Goal: Task Accomplishment & Management: Complete application form

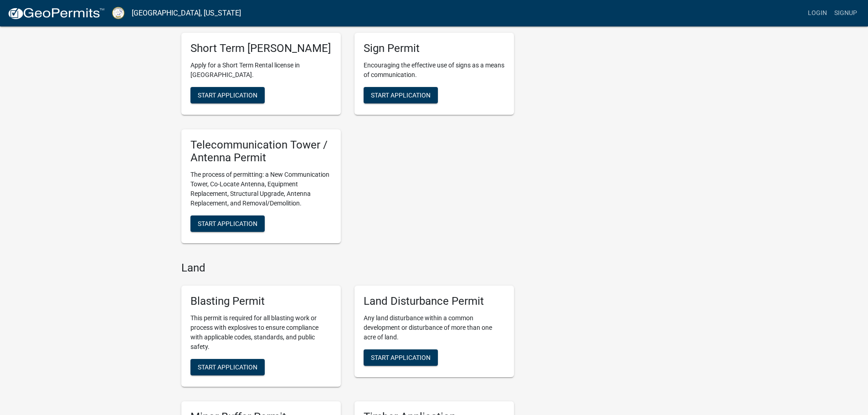
scroll to position [547, 0]
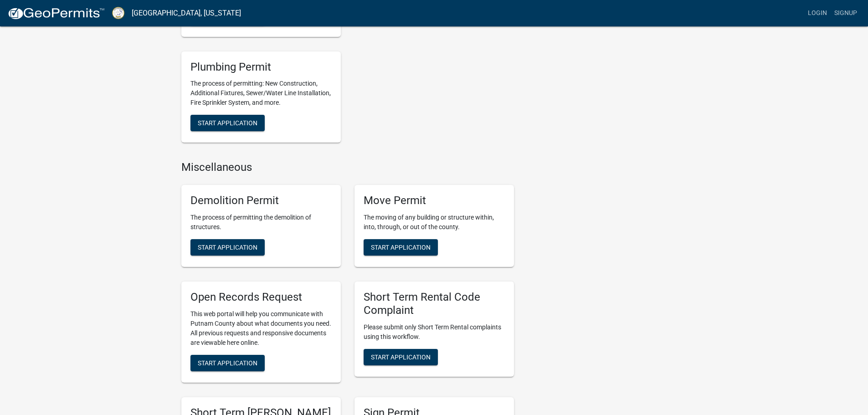
click at [233, 236] on div "Demolition Permit The process of permitting the demolition of structures. Start…" at bounding box center [260, 226] width 159 height 82
click at [233, 246] on span "Start Application" at bounding box center [228, 246] width 60 height 7
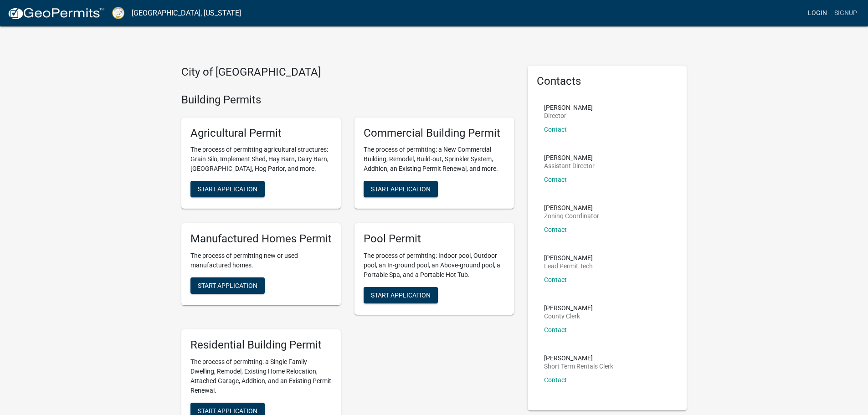
click at [817, 14] on link "Login" at bounding box center [817, 13] width 26 height 17
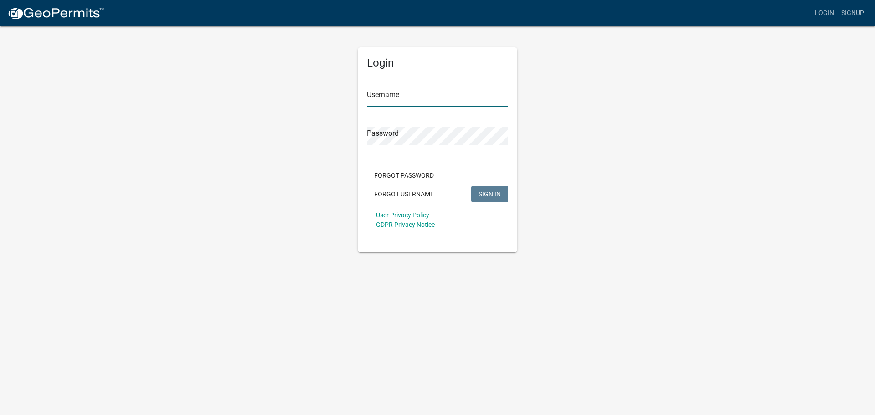
type input "[PERSON_NAME]"
click at [415, 99] on input "[PERSON_NAME]" at bounding box center [437, 97] width 141 height 19
click at [547, 133] on div "Login Username [PERSON_NAME] Password Forgot Password Forgot Username SIGN IN U…" at bounding box center [437, 139] width 519 height 227
click at [493, 192] on span "SIGN IN" at bounding box center [489, 193] width 22 height 7
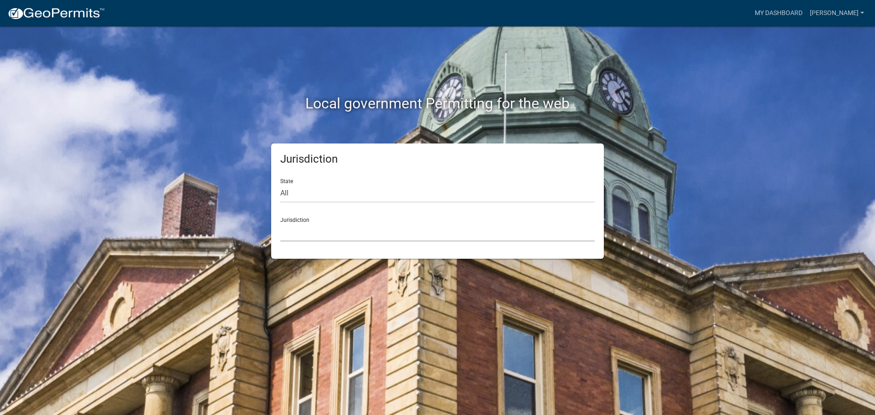
click at [354, 225] on select "[GEOGRAPHIC_DATA], [US_STATE] [GEOGRAPHIC_DATA], [US_STATE][PERSON_NAME][GEOGRA…" at bounding box center [437, 232] width 314 height 19
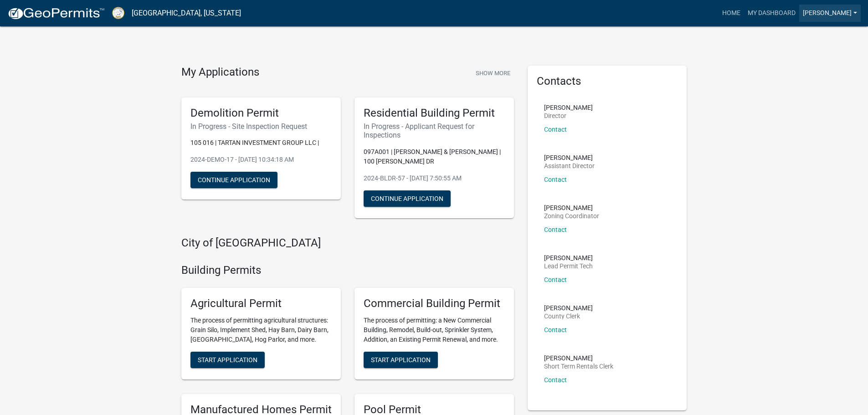
click at [845, 12] on link "[PERSON_NAME]" at bounding box center [829, 13] width 61 height 17
click at [820, 37] on link "Account" at bounding box center [824, 37] width 73 height 22
click at [773, 18] on link "My Dashboard" at bounding box center [771, 13] width 55 height 17
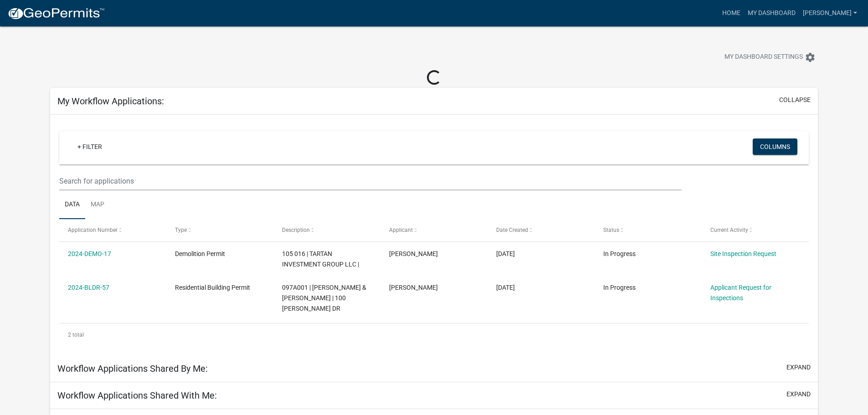
click at [287, 61] on div at bounding box center [271, 58] width 456 height 20
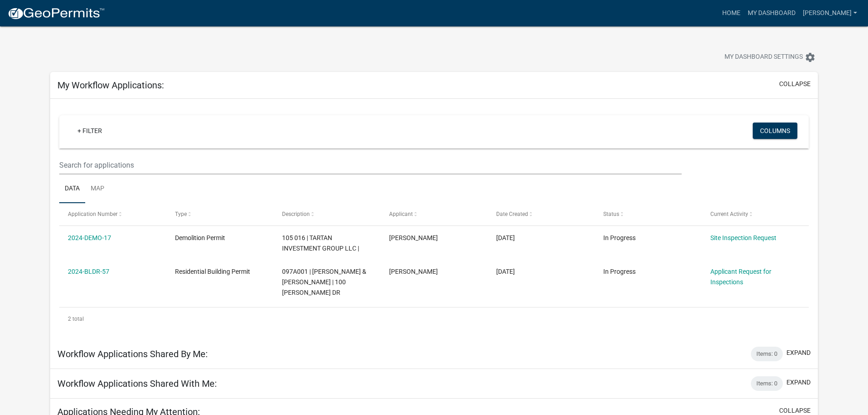
click at [700, 33] on div "My Dashboard Settings settings" at bounding box center [433, 47] width 781 height 42
click at [610, 46] on div "My Dashboard Settings settings" at bounding box center [433, 47] width 781 height 42
click at [827, 11] on link "[PERSON_NAME]" at bounding box center [829, 13] width 61 height 17
click at [659, 36] on div "My Dashboard Settings settings" at bounding box center [433, 47] width 781 height 42
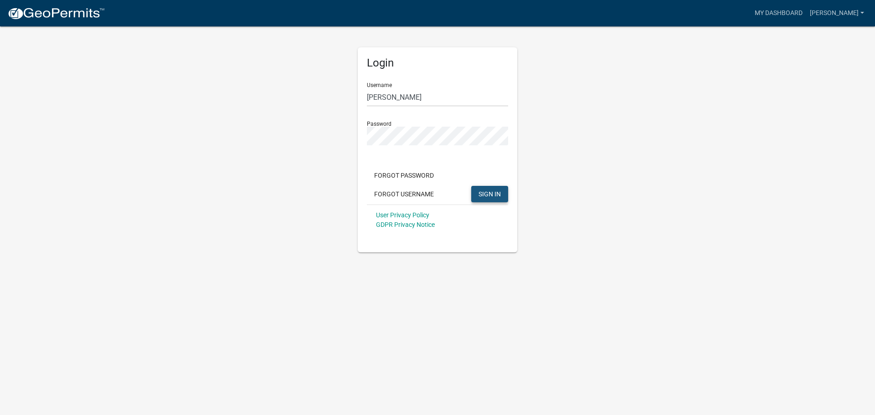
click at [490, 197] on span "SIGN IN" at bounding box center [489, 193] width 22 height 7
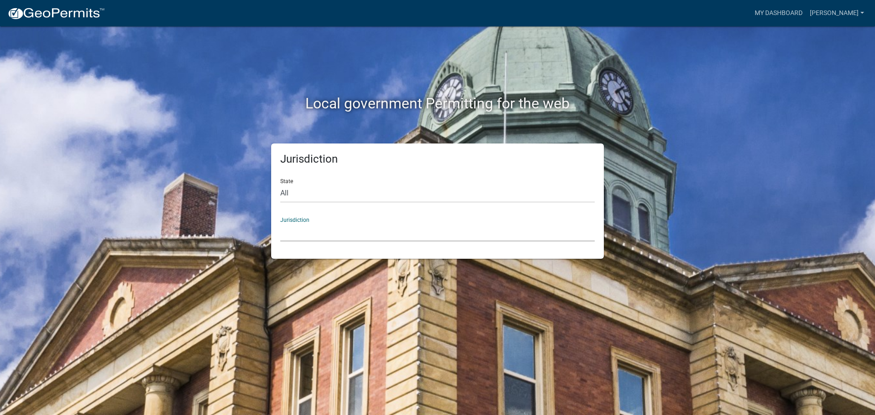
click at [460, 235] on select "[GEOGRAPHIC_DATA], [US_STATE] [GEOGRAPHIC_DATA], [US_STATE][PERSON_NAME][GEOGRA…" at bounding box center [437, 232] width 314 height 19
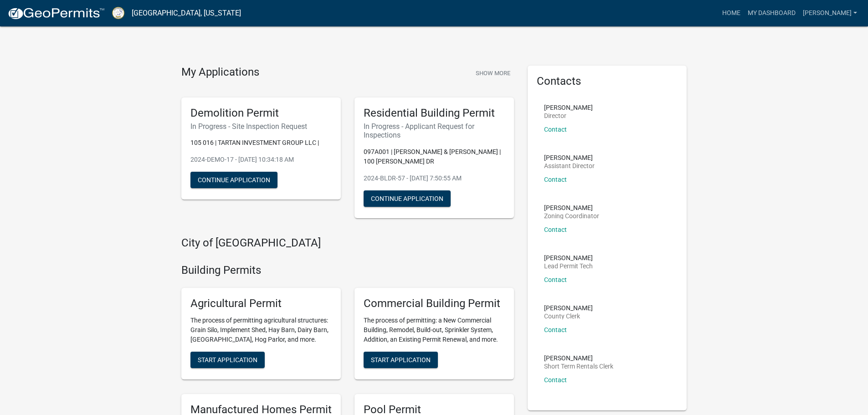
click at [396, 114] on h5 "Residential Building Permit" at bounding box center [434, 113] width 141 height 13
click at [354, 195] on div "Residential Building Permit In Progress - Applicant Request for Inspections 097…" at bounding box center [433, 157] width 159 height 121
click at [421, 97] on div "Residential Building Permit In Progress - Applicant Request for Inspections 097…" at bounding box center [433, 157] width 159 height 121
click at [487, 68] on button "Show More" at bounding box center [493, 73] width 42 height 15
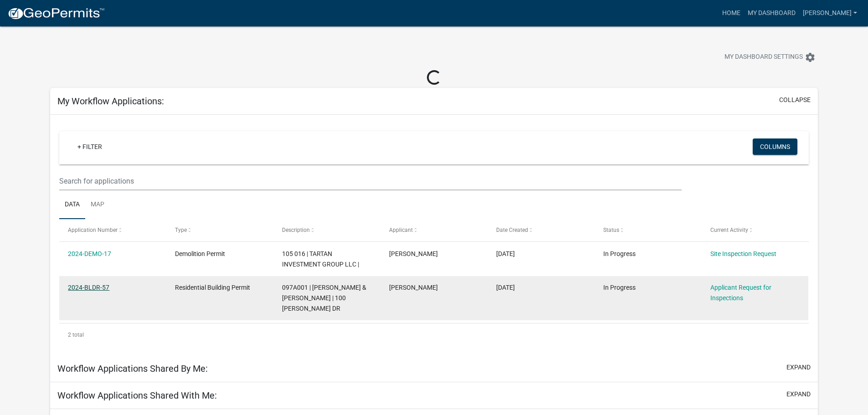
click at [91, 287] on link "2024-BLDR-57" at bounding box center [88, 287] width 41 height 7
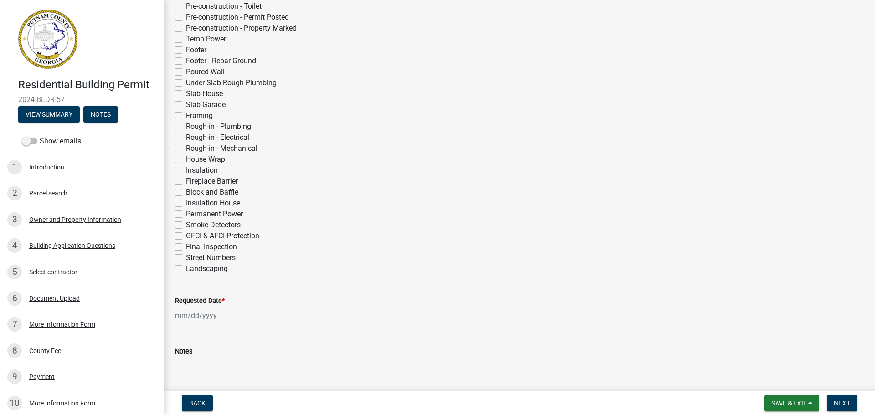
scroll to position [297, 0]
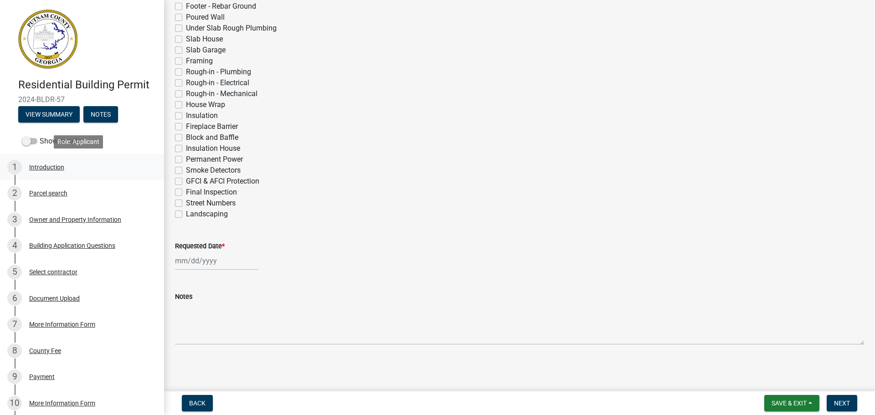
click at [80, 172] on div "1 Introduction" at bounding box center [78, 167] width 142 height 15
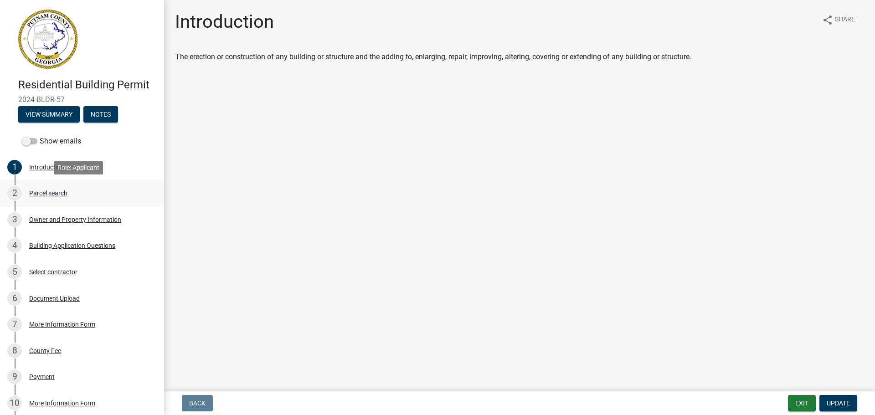
click at [78, 202] on link "2 Parcel search" at bounding box center [82, 193] width 164 height 26
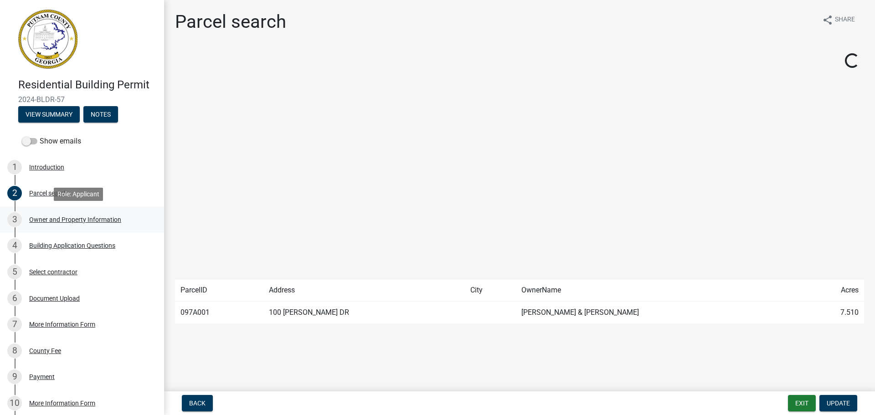
click at [76, 220] on div "Owner and Property Information" at bounding box center [75, 219] width 92 height 6
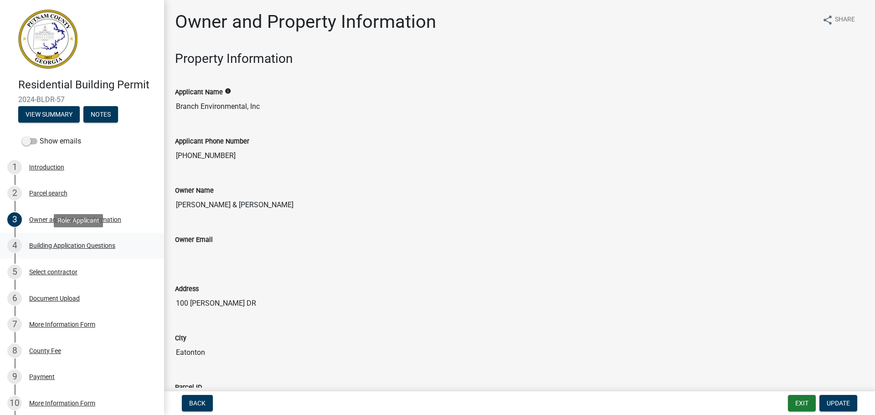
click at [67, 245] on div "Building Application Questions" at bounding box center [72, 245] width 86 height 6
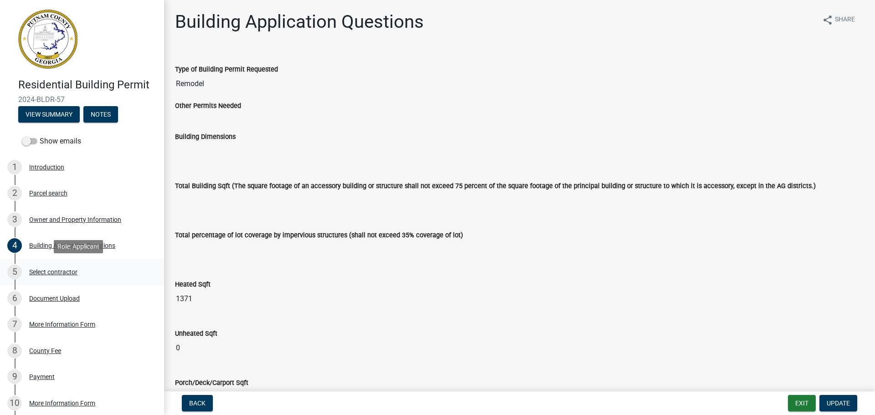
click at [67, 274] on div "Select contractor" at bounding box center [53, 272] width 48 height 6
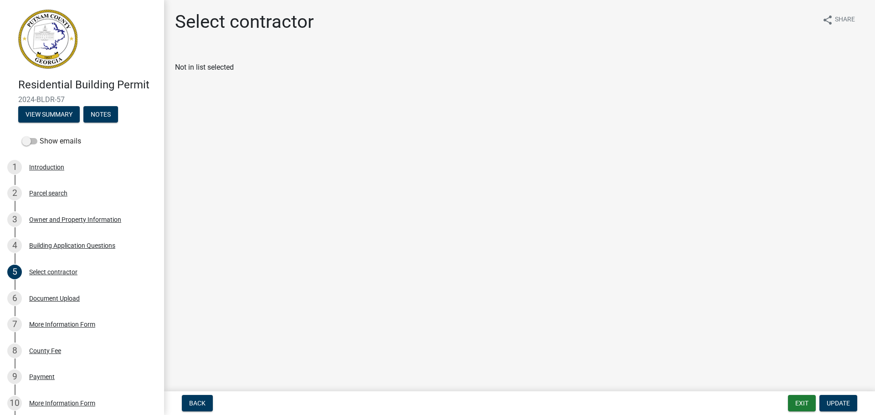
click at [786, 402] on div "Back Exit Update" at bounding box center [519, 403] width 696 height 16
